Goal: Find specific fact: Find specific fact

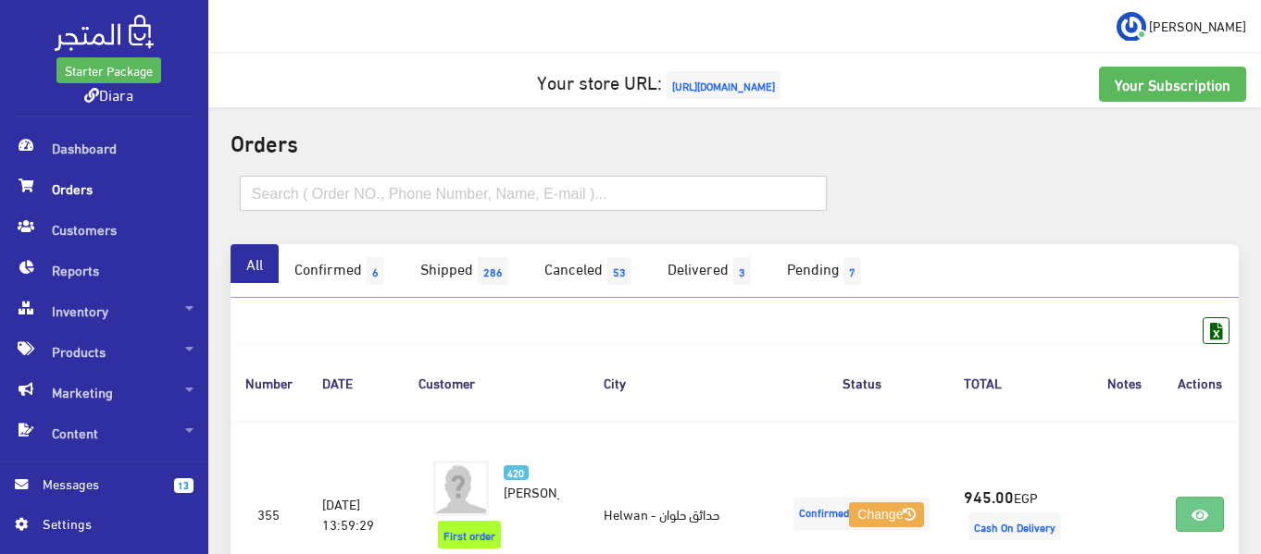
click at [469, 176] on input "text" at bounding box center [533, 193] width 587 height 35
paste input "01100099645"
type input "01100099645"
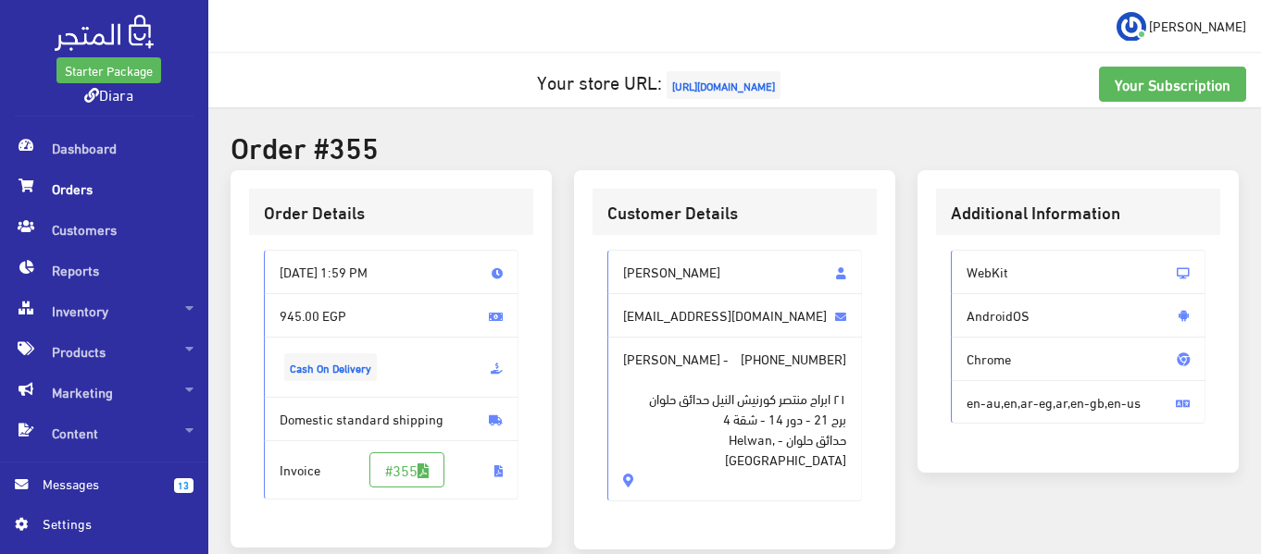
click at [707, 282] on span "[PERSON_NAME]" at bounding box center [734, 272] width 255 height 44
click at [704, 279] on span "[PERSON_NAME]" at bounding box center [734, 272] width 255 height 44
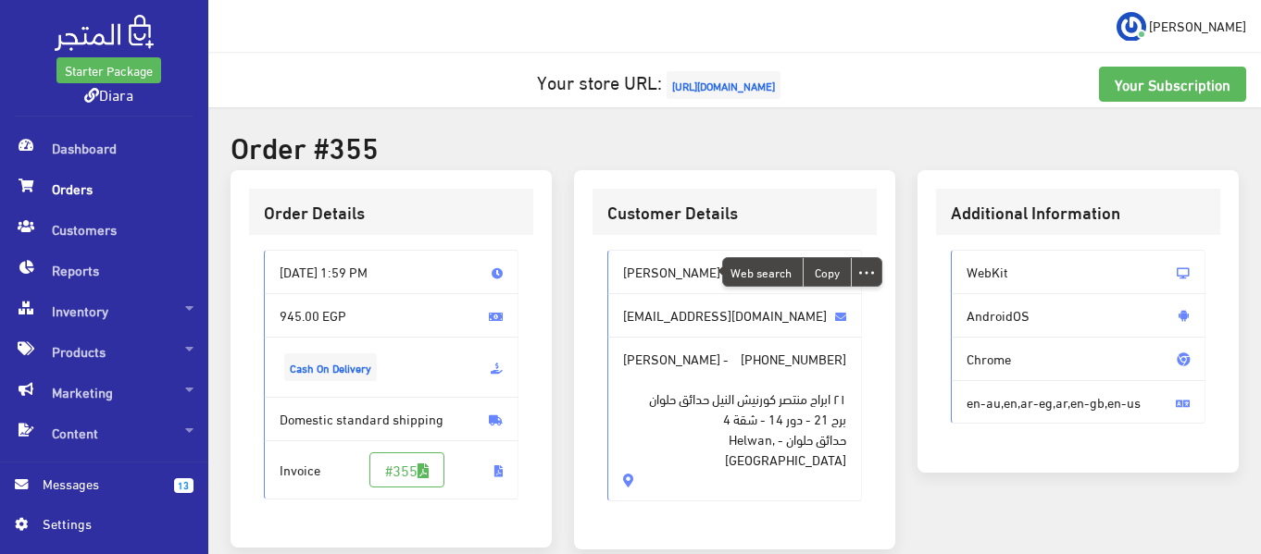
copy span "[PERSON_NAME]"
click at [698, 316] on span "[EMAIL_ADDRESS][DOMAIN_NAME]" at bounding box center [734, 315] width 255 height 44
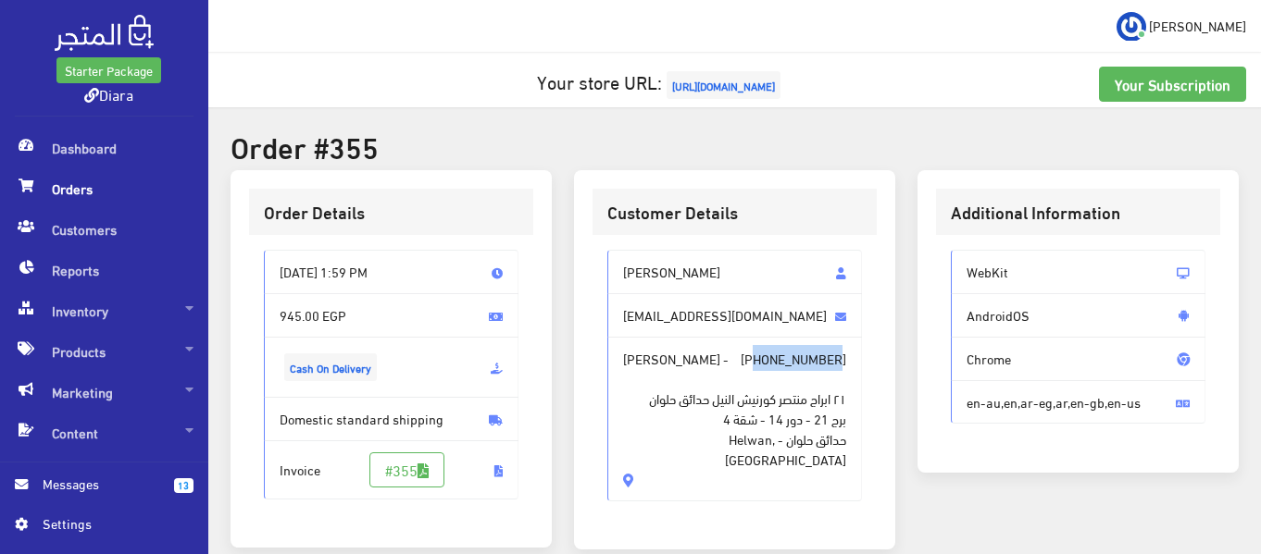
drag, startPoint x: 765, startPoint y: 361, endPoint x: 851, endPoint y: 367, distance: 85.3
click at [851, 367] on span "[PERSON_NAME] - [PHONE_NUMBER] ٢١ ابراج منتصر كورنيش النيل حدائق حلوان برج 21 -…" at bounding box center [734, 419] width 255 height 165
copy span "01100099645"
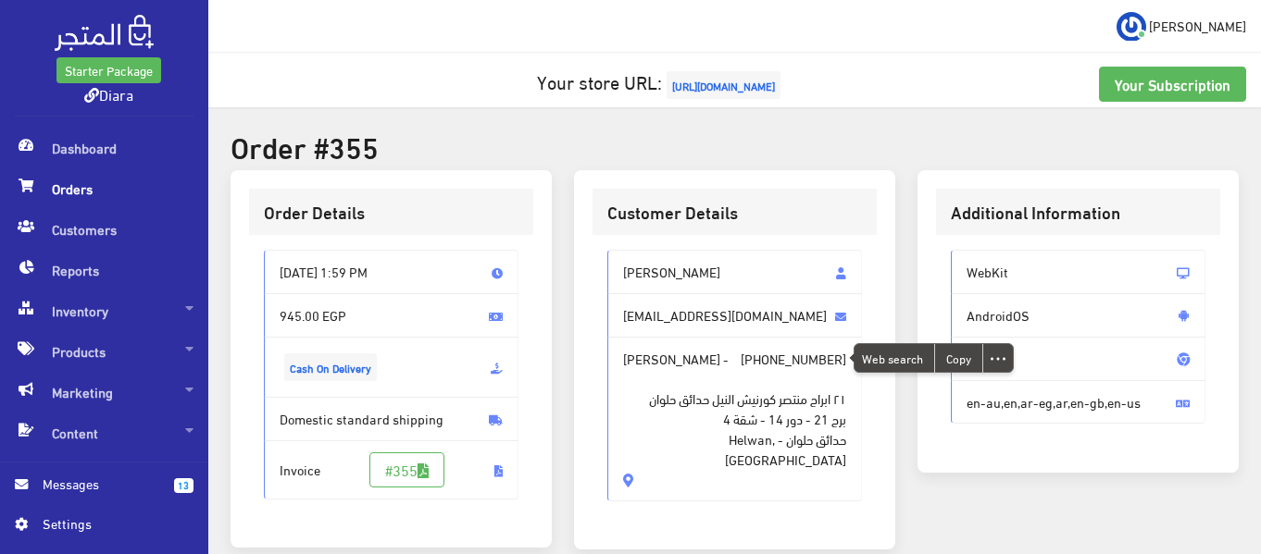
click at [719, 392] on span "٢١ ابراج منتصر كورنيش النيل حدائق حلوان برج 21 - دور 14 - شقة 4 حدائق حلوان - […" at bounding box center [734, 419] width 223 height 101
click at [773, 402] on span "٢١ ابراج منتصر كورنيش النيل حدائق حلوان برج 21 - دور 14 - شقة 4 حدائق حلوان - […" at bounding box center [734, 419] width 223 height 101
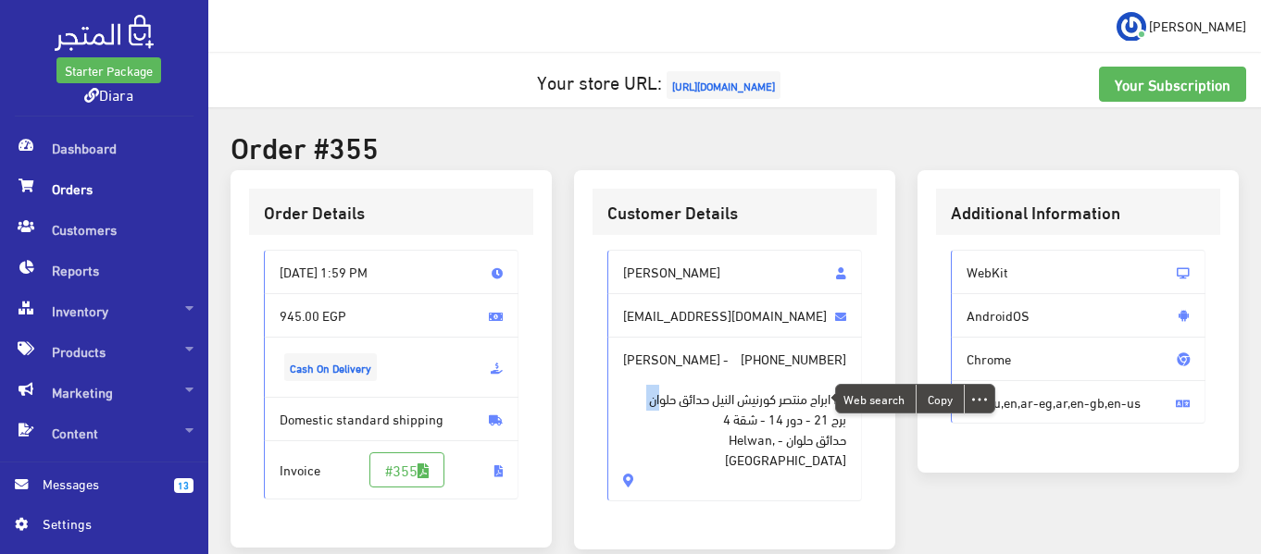
copy span "٢١ ابراج منتصر كورنيش النيل حدائق حلوان"
click at [747, 414] on span "٢١ ابراج منتصر كورنيش النيل حدائق حلوان برج 21 - دور 14 - شقة 4 حدائق حلوان - […" at bounding box center [734, 419] width 223 height 101
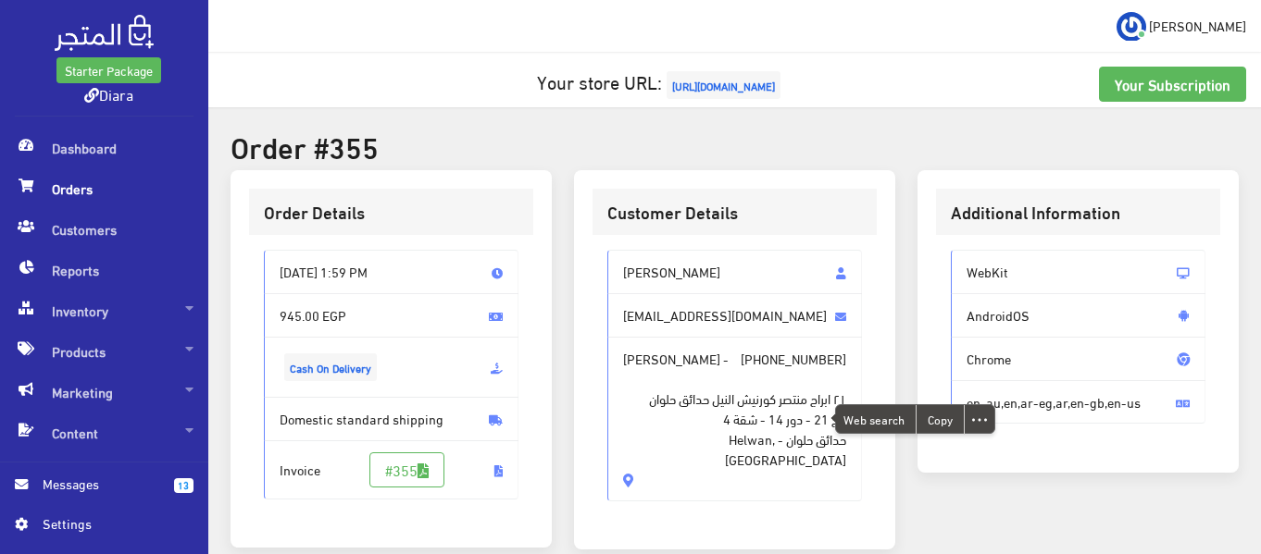
copy span "برج 21 - دور 14 - شقة 4"
click at [758, 449] on span "٢١ ابراج منتصر كورنيش النيل حدائق حلوان برج 21 - دور 14 - شقة 4 حدائق حلوان - […" at bounding box center [734, 419] width 223 height 101
copy span "حدائق حلوان - Helwan, [GEOGRAPHIC_DATA]"
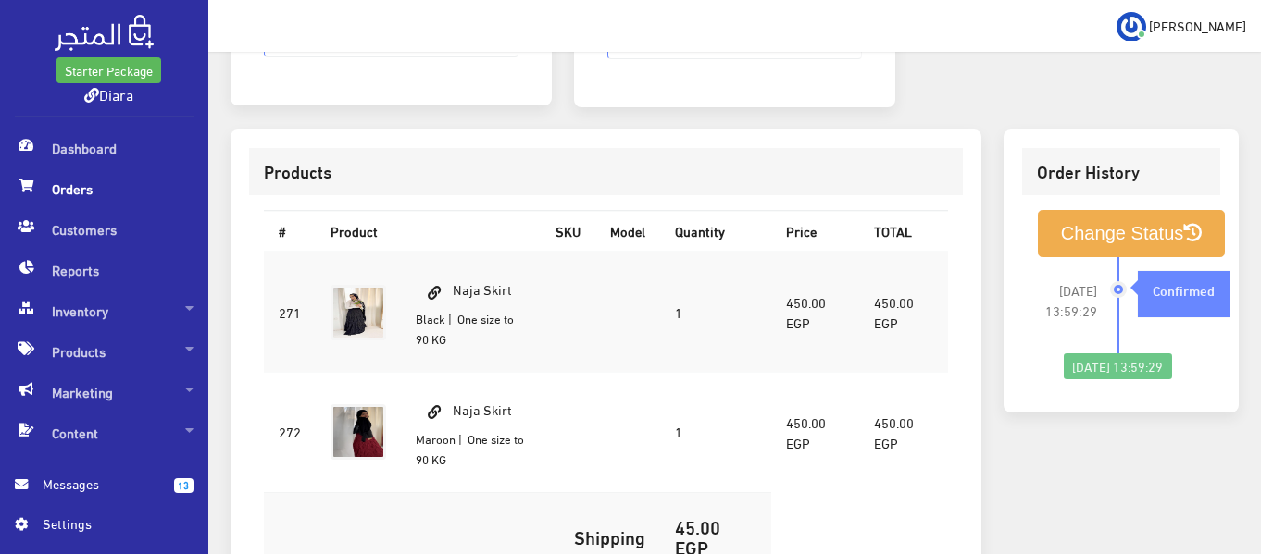
scroll to position [278, 0]
